Goal: Task Accomplishment & Management: Complete application form

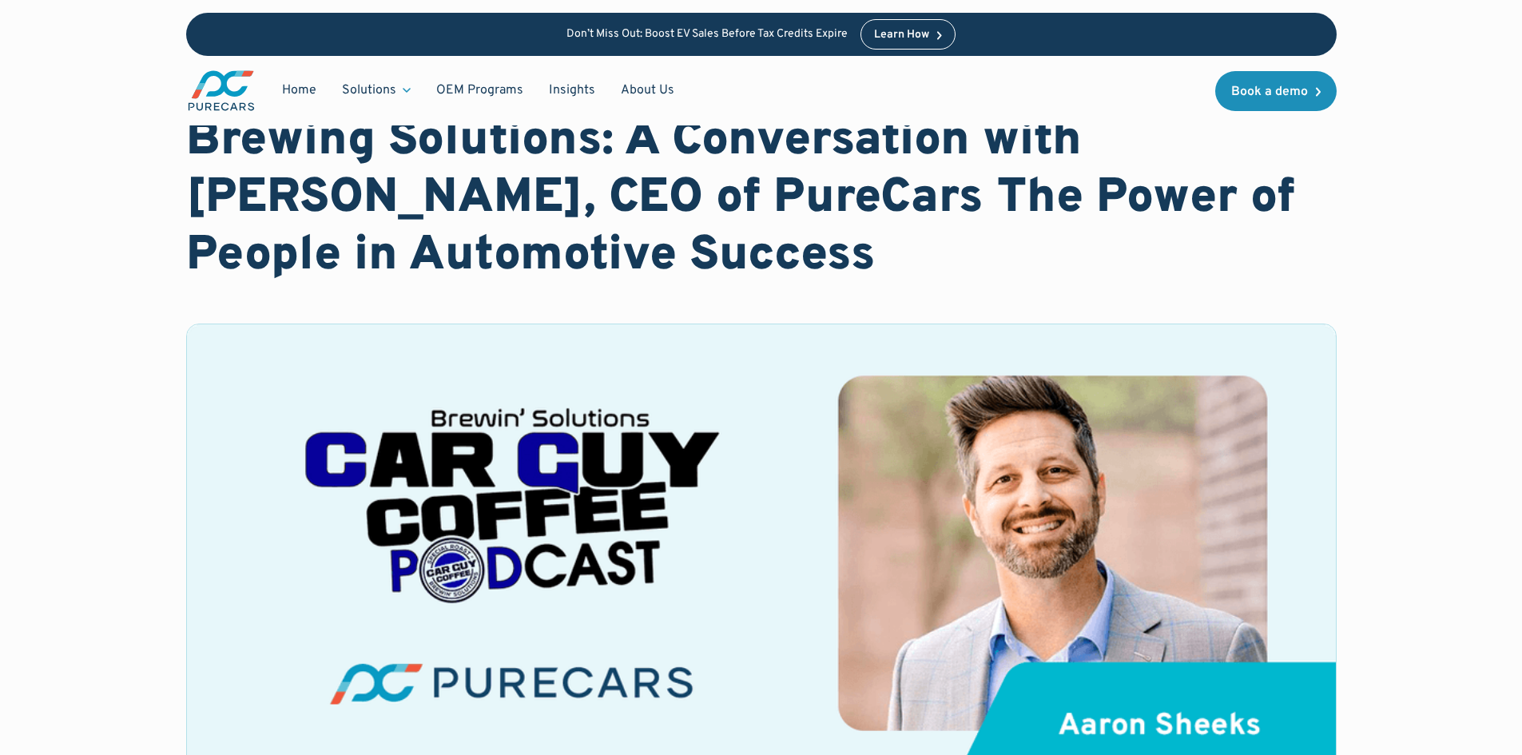
scroll to position [80, 0]
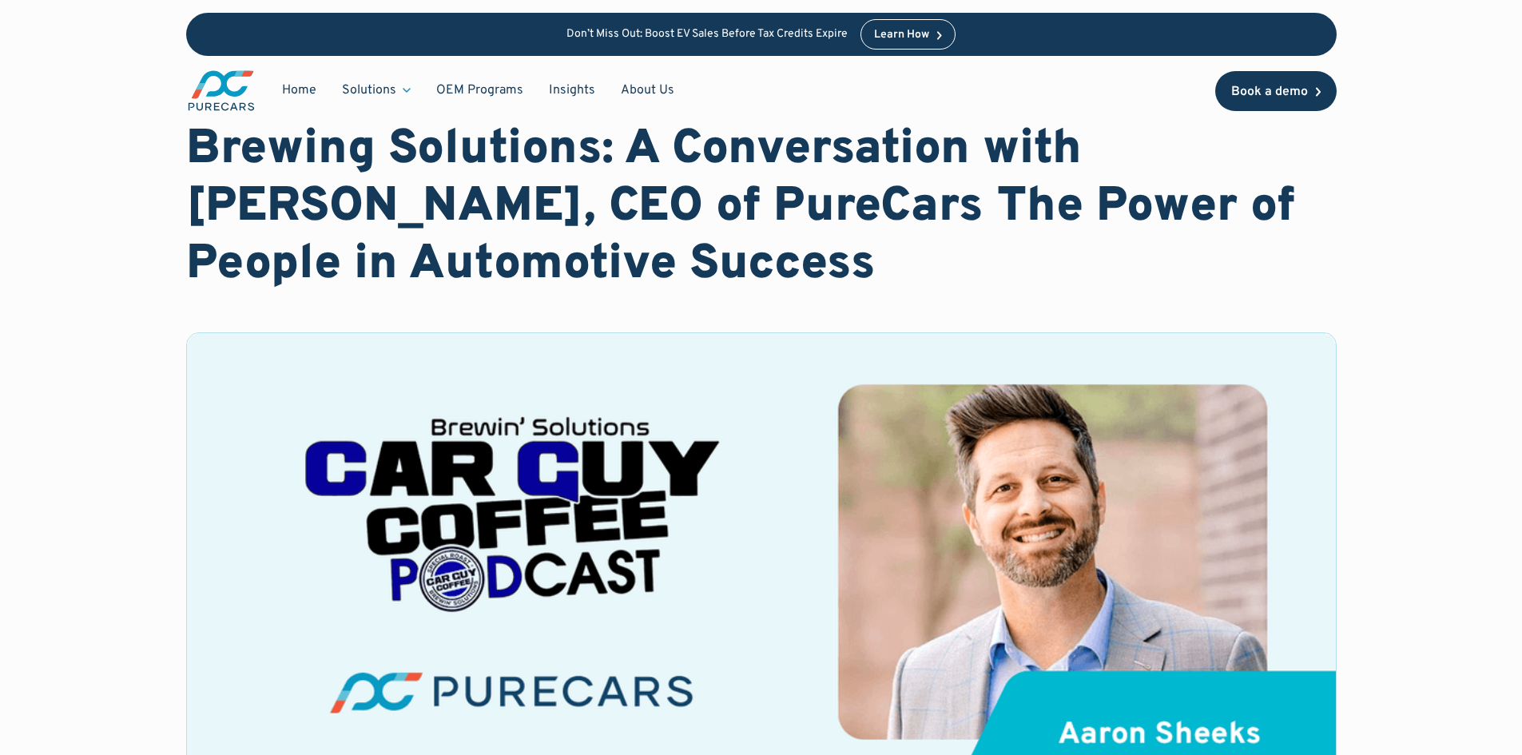
click at [1281, 97] on div "Book a demo" at bounding box center [1269, 91] width 77 height 13
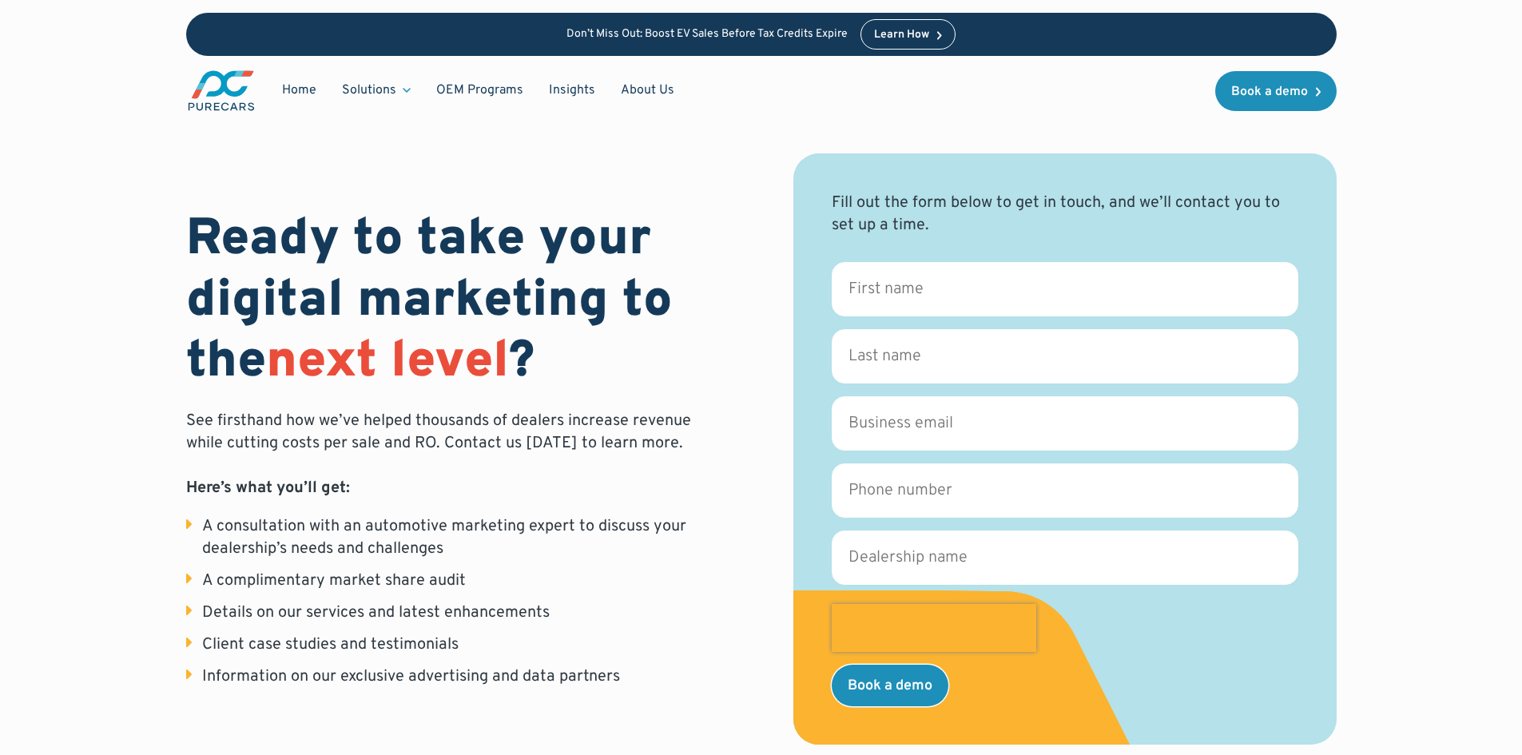
click at [234, 93] on img "main" at bounding box center [221, 91] width 70 height 44
